Goal: Obtain resource: Obtain resource

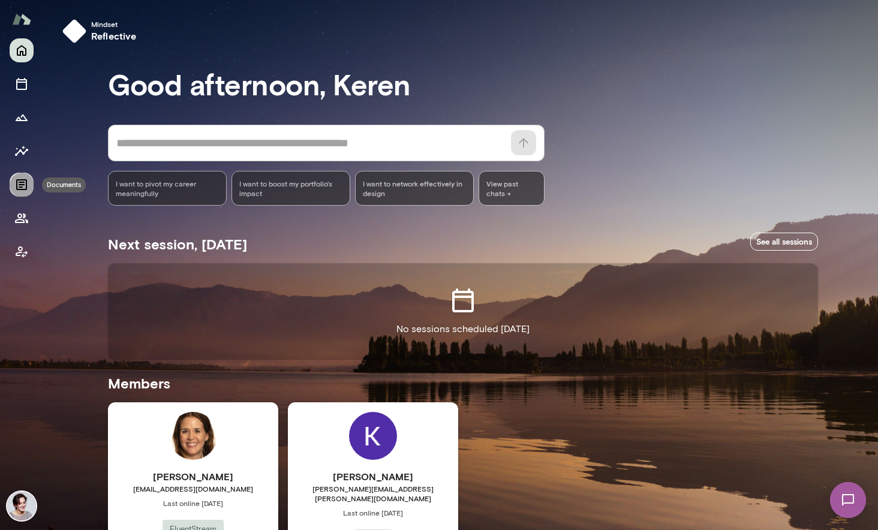
click at [23, 181] on icon "Documents" at bounding box center [21, 185] width 14 height 14
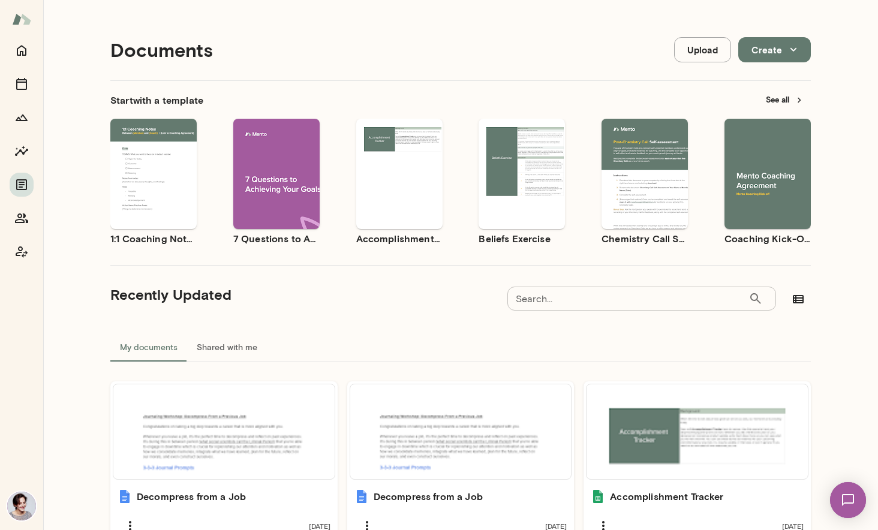
click at [774, 94] on button "See all" at bounding box center [785, 100] width 52 height 19
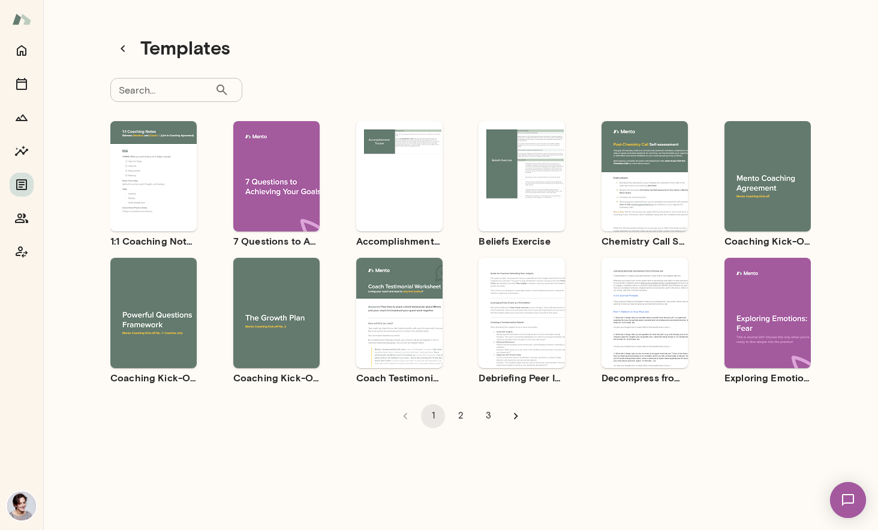
click at [277, 133] on div "Use template Preview" at bounding box center [276, 176] width 86 height 110
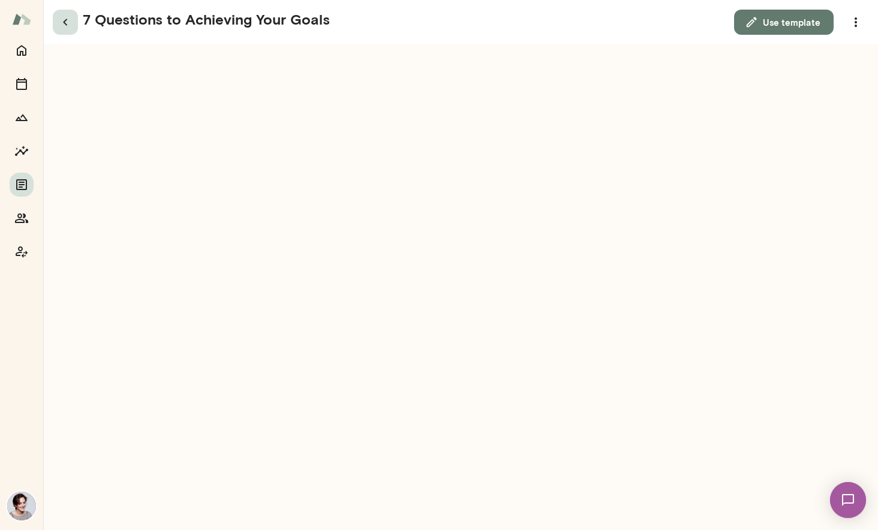
click at [59, 26] on icon "button" at bounding box center [65, 22] width 14 height 14
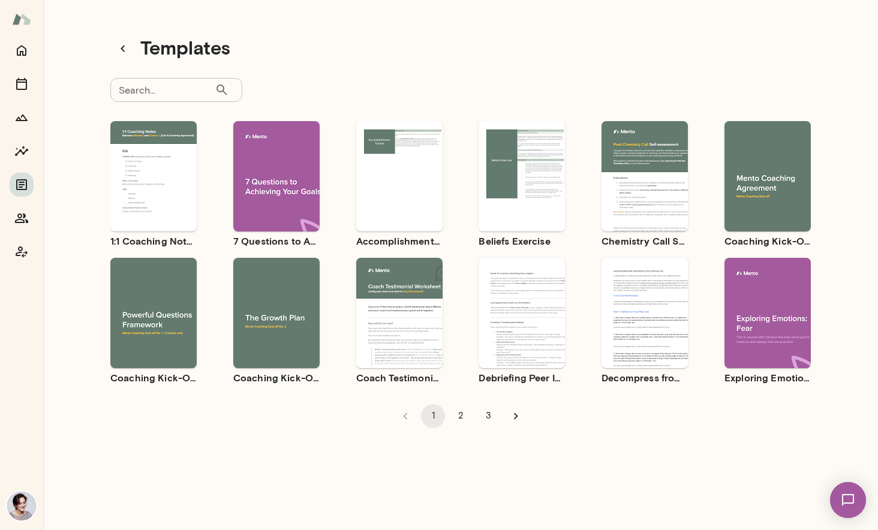
click at [521, 139] on div "Use template Preview" at bounding box center [522, 176] width 86 height 110
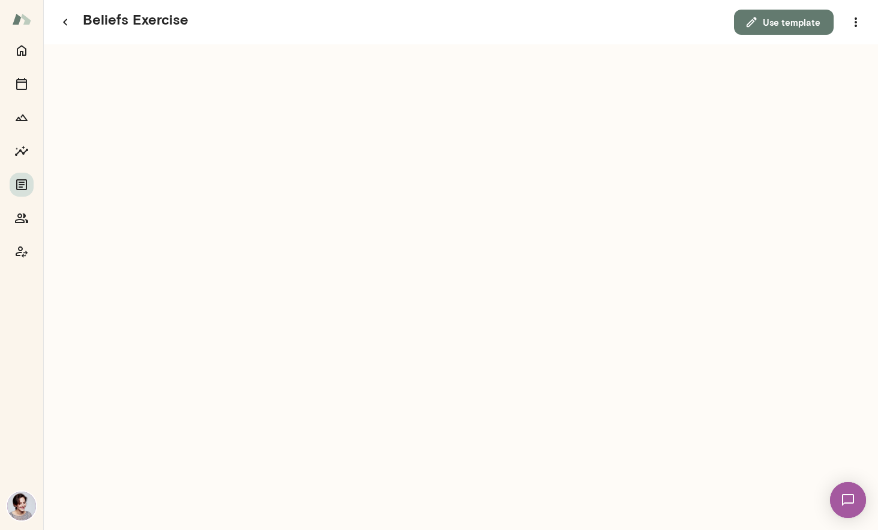
click at [786, 16] on button "Use template" at bounding box center [784, 22] width 100 height 25
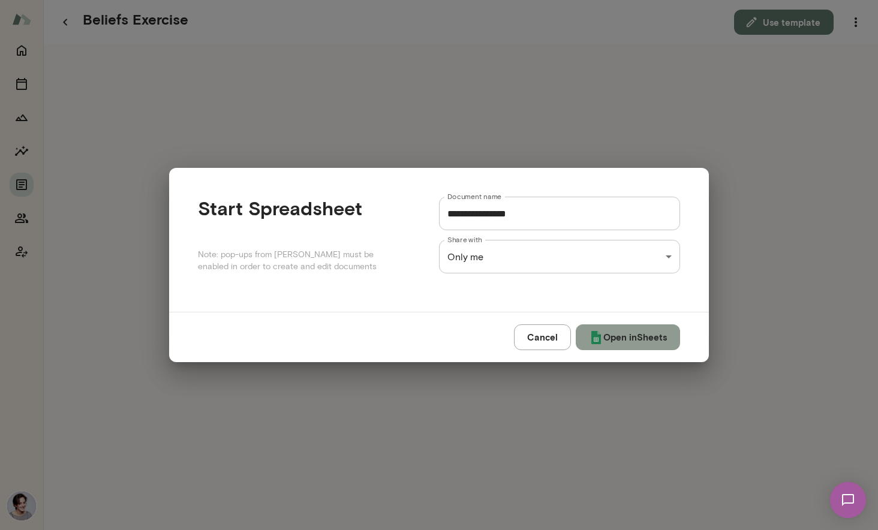
click at [622, 331] on button "Open in Sheets" at bounding box center [628, 337] width 104 height 25
